Goal: Transaction & Acquisition: Subscribe to service/newsletter

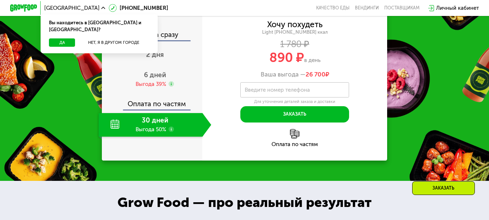
scroll to position [652, 0]
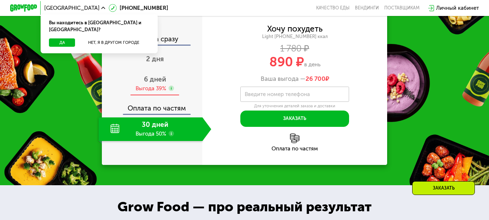
click at [168, 91] on use at bounding box center [170, 87] width 5 height 5
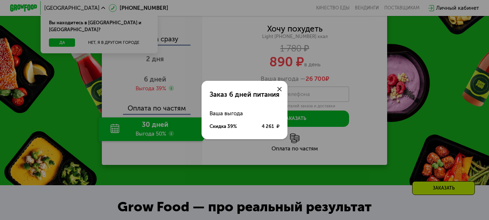
click at [275, 87] on div at bounding box center [279, 89] width 16 height 16
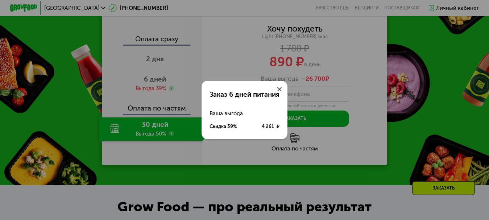
click at [279, 89] on icon at bounding box center [279, 89] width 4 height 4
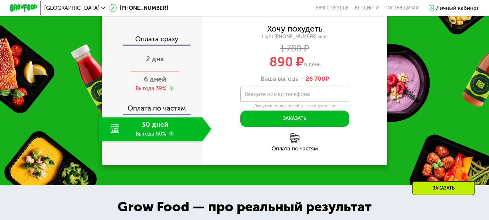
click at [150, 72] on div "2 дня" at bounding box center [155, 60] width 113 height 24
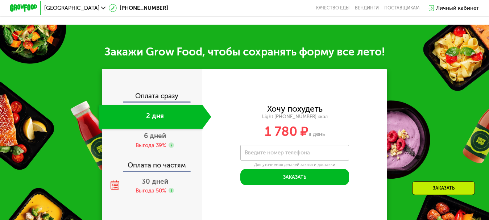
scroll to position [873, 0]
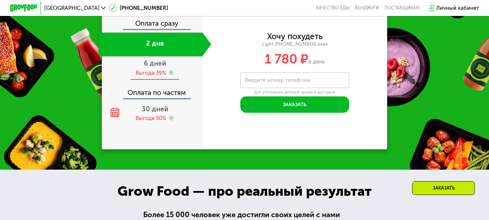
click at [144, 67] on span "6 дней" at bounding box center [155, 63] width 22 height 8
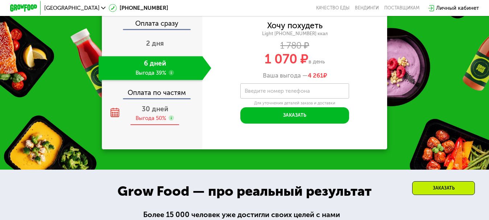
click at [147, 113] on span "30 дней" at bounding box center [155, 109] width 26 height 8
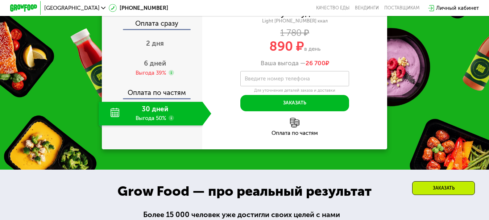
click at [317, 67] on span "26 700" at bounding box center [315, 62] width 20 height 7
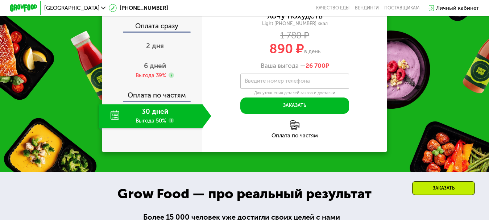
click at [169, 123] on use at bounding box center [170, 120] width 5 height 5
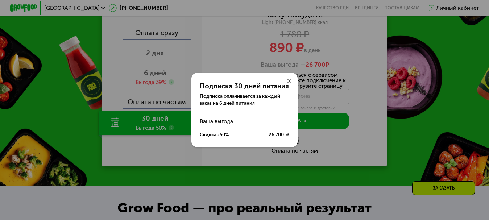
click at [290, 81] on icon at bounding box center [289, 81] width 4 height 4
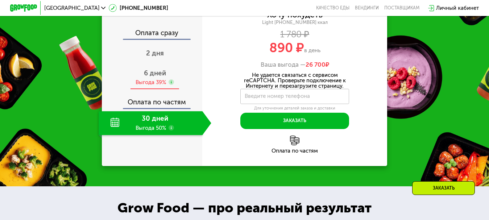
click at [161, 77] on div "6 дней Выгода 39%" at bounding box center [155, 78] width 113 height 24
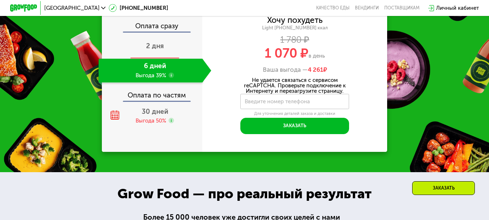
click at [167, 56] on div "2 дня" at bounding box center [155, 47] width 113 height 24
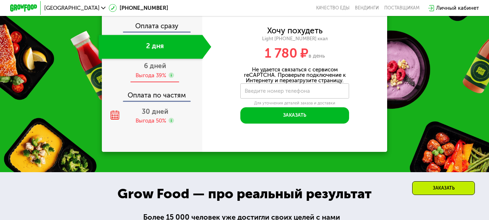
click at [156, 70] on span "6 дней" at bounding box center [155, 66] width 22 height 8
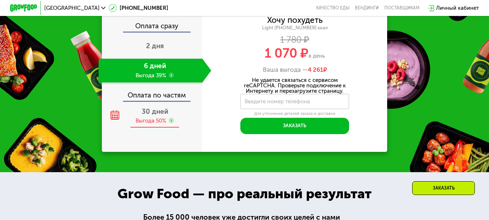
click at [163, 125] on div "Выгода 50%" at bounding box center [150, 121] width 30 height 8
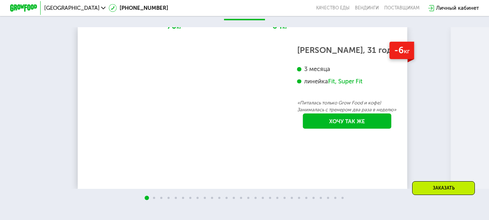
scroll to position [1158, 0]
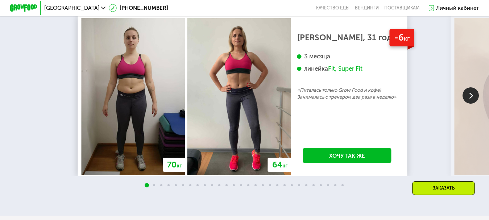
drag, startPoint x: 472, startPoint y: 108, endPoint x: 466, endPoint y: 109, distance: 5.5
click at [471, 104] on img at bounding box center [470, 95] width 16 height 16
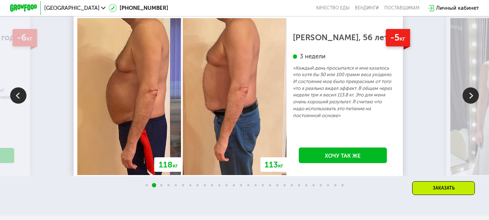
click at [466, 104] on img at bounding box center [470, 95] width 16 height 16
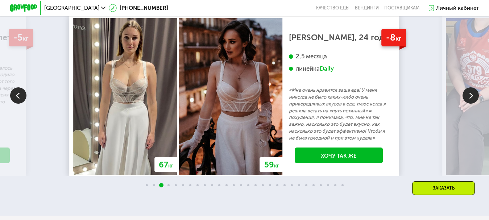
click at [470, 104] on img at bounding box center [470, 95] width 16 height 16
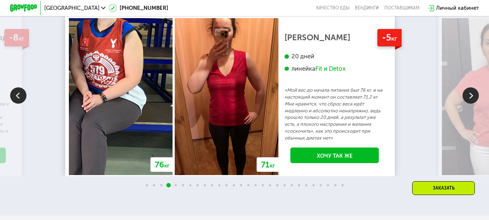
click at [470, 104] on img at bounding box center [470, 95] width 16 height 16
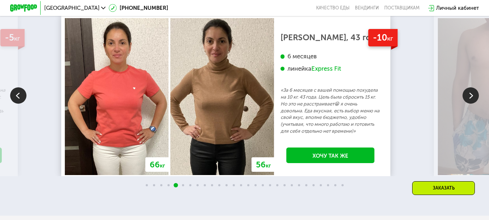
click at [470, 104] on img at bounding box center [470, 95] width 16 height 16
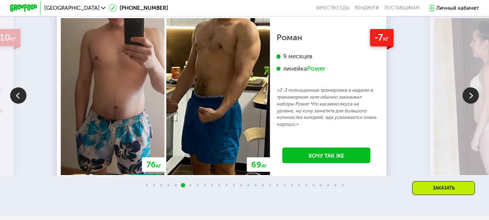
click at [470, 104] on img at bounding box center [470, 95] width 16 height 16
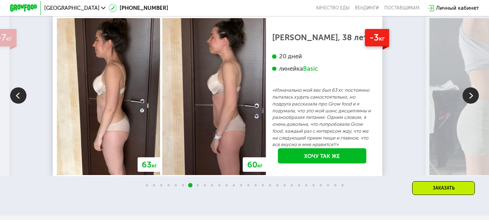
click at [470, 104] on img at bounding box center [470, 95] width 16 height 16
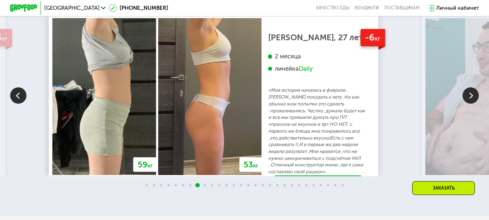
click at [470, 104] on img at bounding box center [470, 95] width 16 height 16
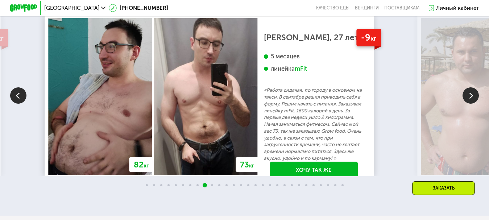
click at [470, 104] on img at bounding box center [470, 95] width 16 height 16
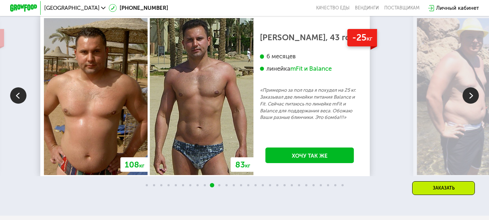
click at [470, 104] on img at bounding box center [470, 95] width 16 height 16
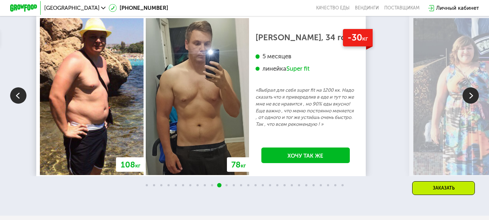
click at [470, 104] on img at bounding box center [470, 95] width 16 height 16
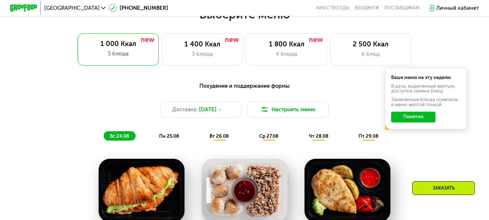
scroll to position [289, 0]
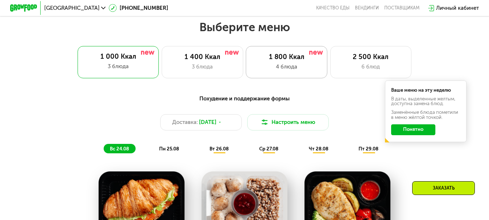
click at [287, 61] on div "1 800 Ккал" at bounding box center [286, 57] width 67 height 8
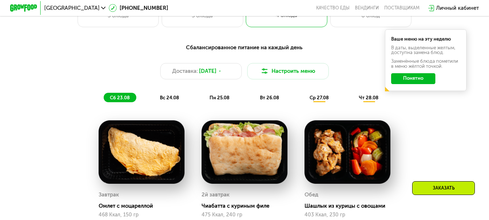
scroll to position [340, 0]
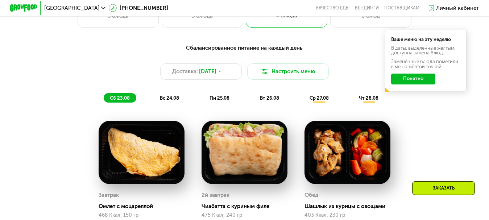
click at [166, 101] on span "вс 24.08" at bounding box center [169, 97] width 19 height 5
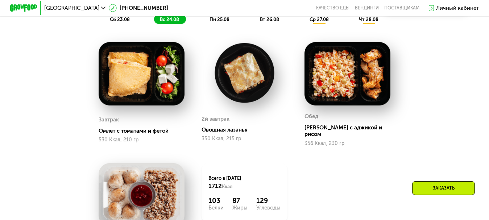
scroll to position [412, 0]
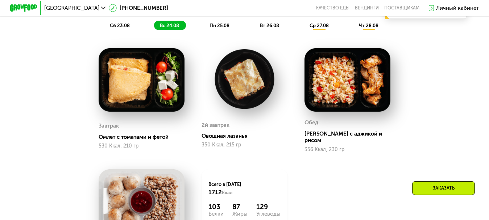
click at [224, 28] on span "пн 25.08" at bounding box center [219, 25] width 20 height 5
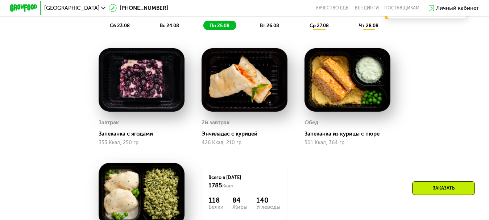
click at [266, 28] on span "вт 26.08" at bounding box center [269, 25] width 19 height 5
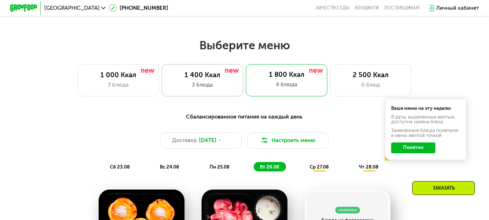
scroll to position [231, 0]
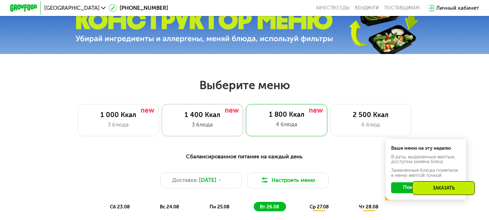
click at [217, 125] on div "3 блюда" at bounding box center [202, 125] width 67 height 8
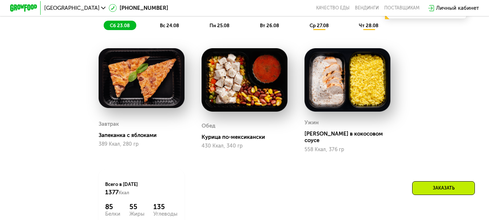
scroll to position [376, 0]
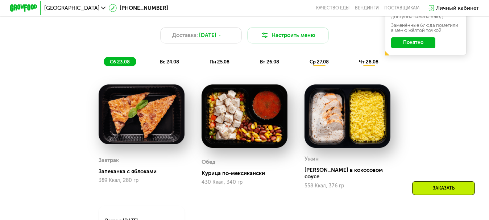
click at [168, 64] on span "вс 24.08" at bounding box center [169, 61] width 19 height 5
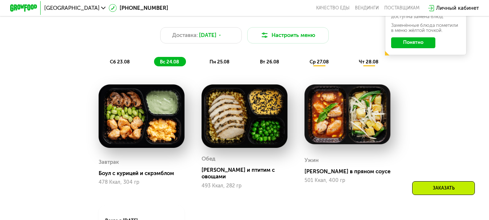
click at [220, 64] on span "пн 25.08" at bounding box center [219, 61] width 20 height 5
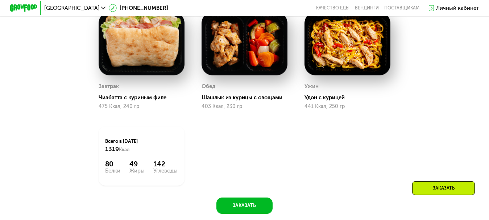
scroll to position [412, 0]
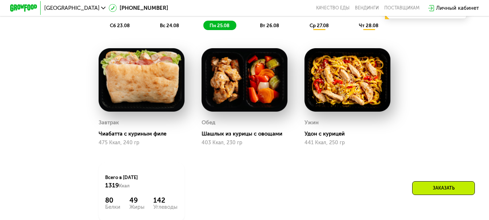
click at [266, 28] on span "вт 26.08" at bounding box center [269, 25] width 19 height 5
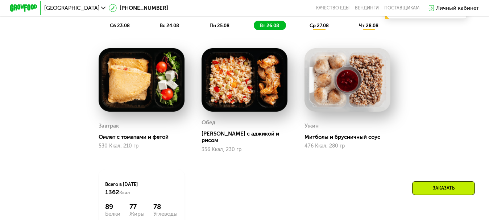
click at [318, 28] on span "ср 27.08" at bounding box center [318, 25] width 19 height 5
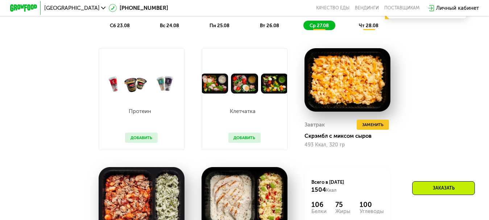
click at [369, 28] on span "чт 28.08" at bounding box center [369, 25] width 20 height 5
